Goal: Transaction & Acquisition: Purchase product/service

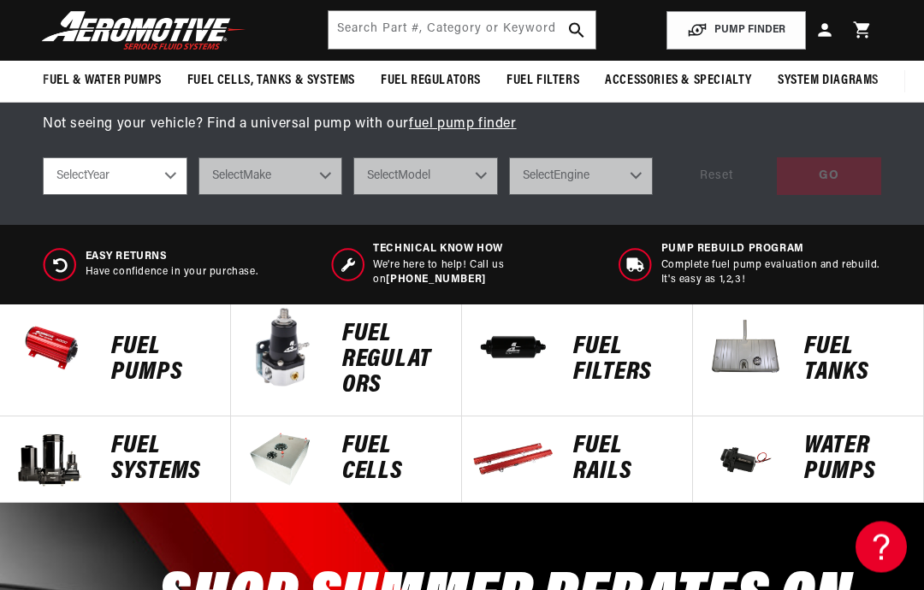
scroll to position [550, 0]
click at [131, 351] on p "Fuel Pumps" at bounding box center [162, 359] width 102 height 51
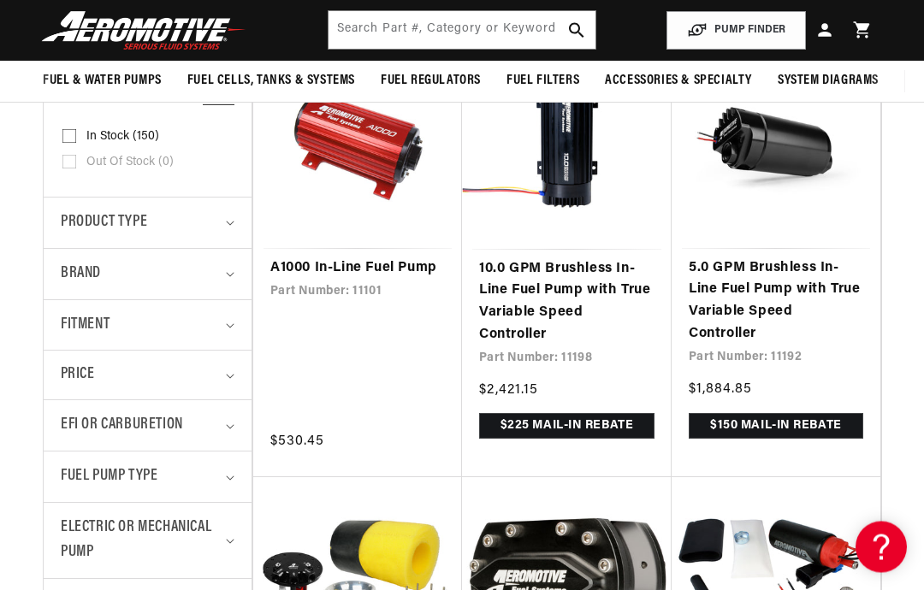
scroll to position [399, 0]
click at [313, 269] on link "A1000 In-Line Fuel Pump" at bounding box center [357, 268] width 174 height 22
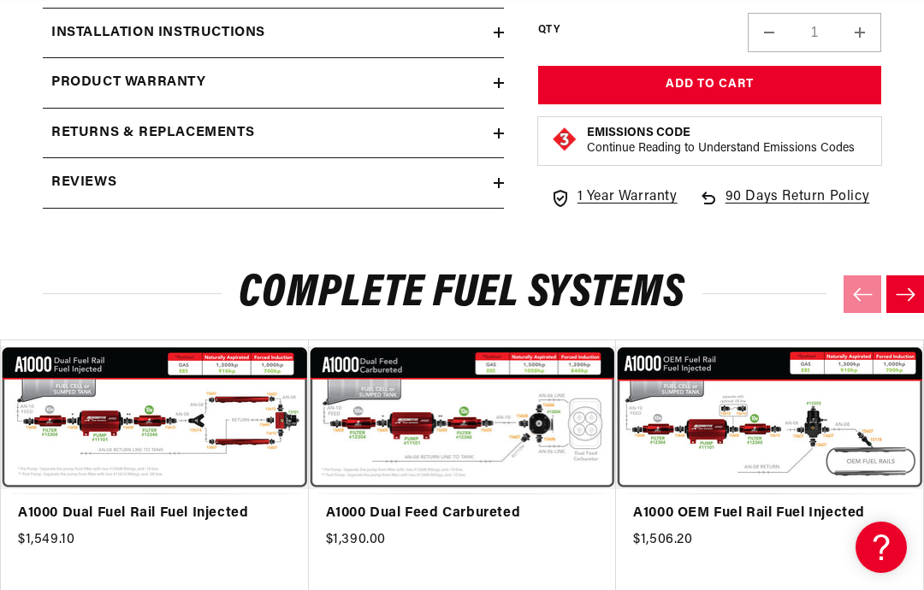
scroll to position [0, 770]
click at [80, 503] on link "A1000 Dual Fuel Rail Fuel Injected" at bounding box center [146, 514] width 257 height 22
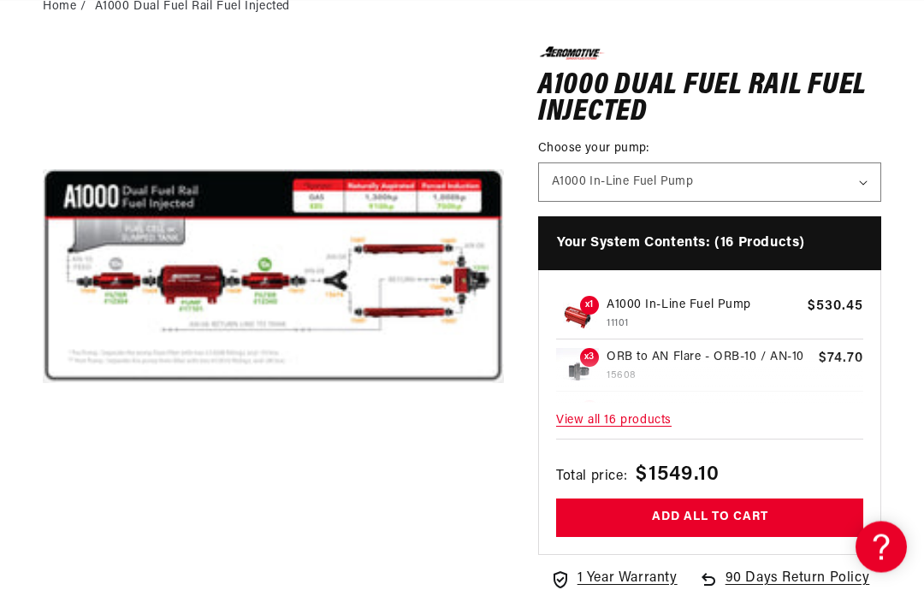
scroll to position [192, 0]
click at [43, 506] on button "Open media 1 in modal" at bounding box center [43, 506] width 0 height 0
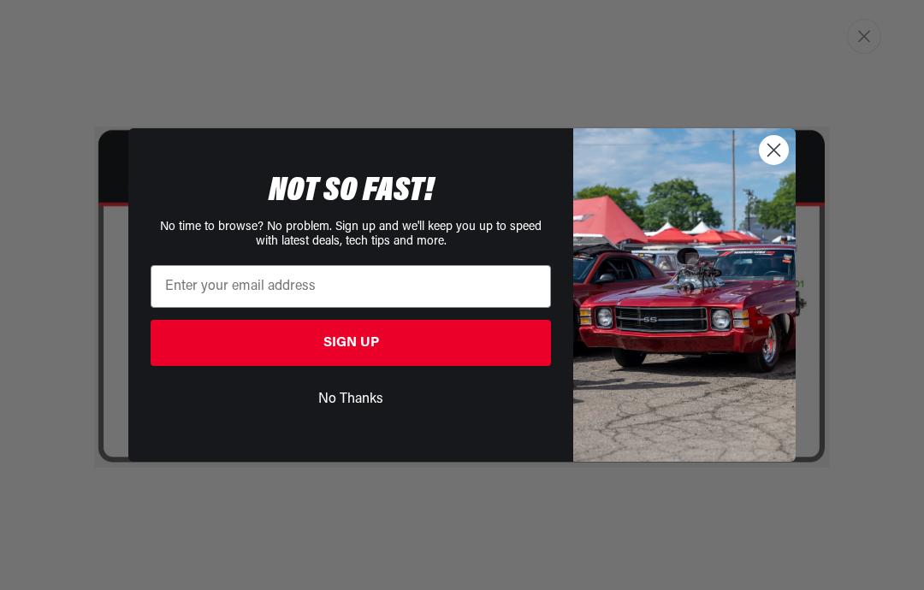
scroll to position [99, 0]
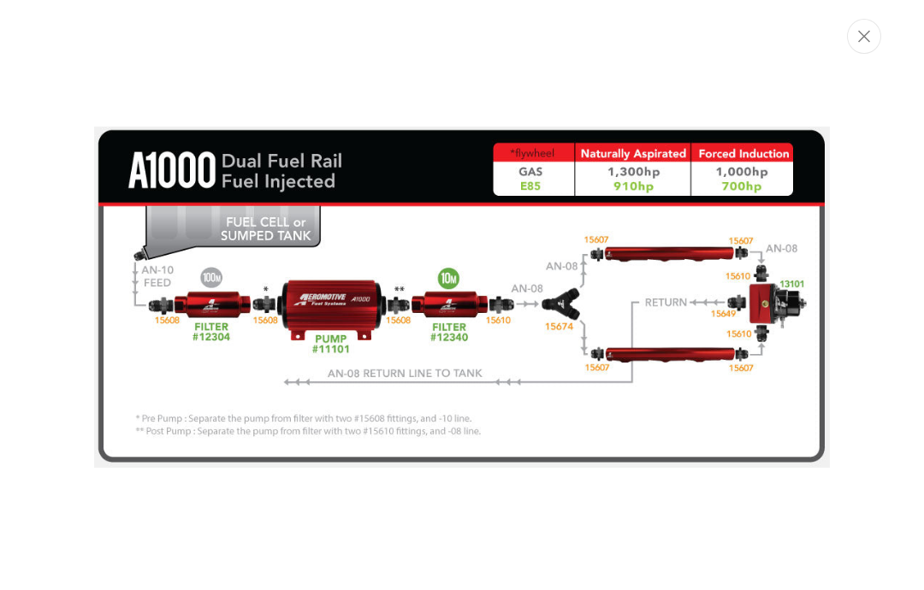
click at [879, 39] on div "Close dialog NOT SO FAST! No time to browse? No problem. Sign up and we'll keep…" at bounding box center [462, 295] width 924 height 590
click at [869, 37] on icon "Close" at bounding box center [864, 36] width 12 height 13
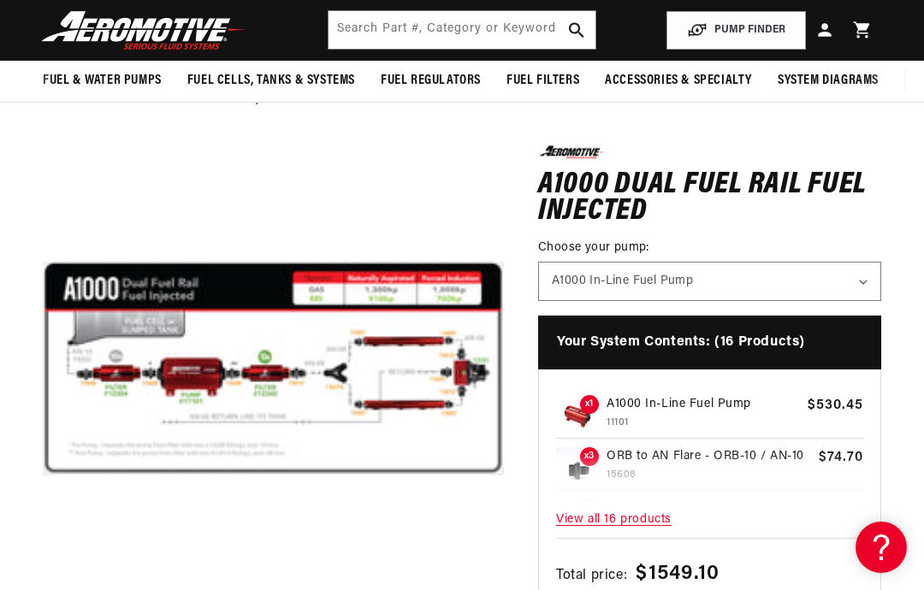
scroll to position [0, 2309]
